Goal: Navigation & Orientation: Find specific page/section

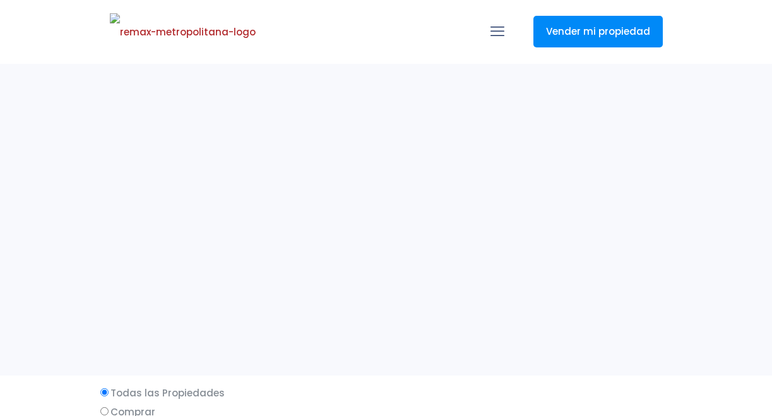
select select
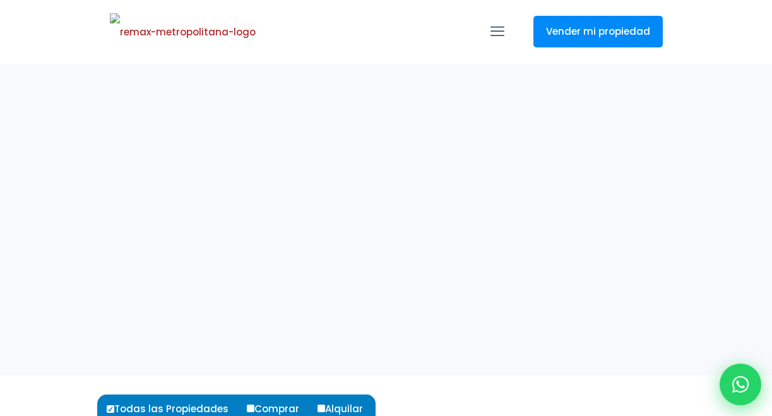
click at [732, 385] on div at bounding box center [741, 384] width 42 height 42
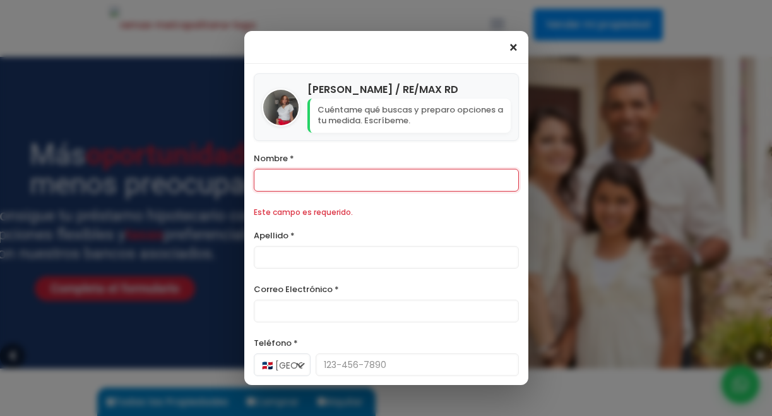
click at [511, 51] on span "×" at bounding box center [513, 47] width 11 height 15
